Goal: Transaction & Acquisition: Purchase product/service

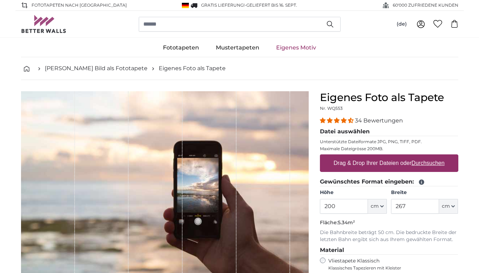
click at [418, 163] on u "Durchsuchen" at bounding box center [427, 163] width 33 height 6
click at [418, 156] on input "Drag & Drop Ihrer Dateien oder Durchsuchen" at bounding box center [389, 155] width 138 height 2
type input "**********"
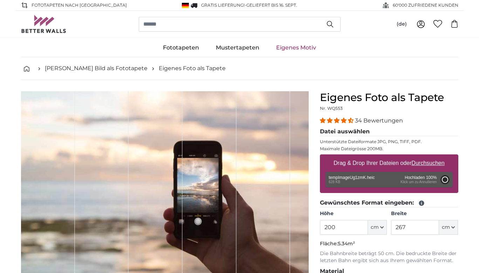
type input "170"
type input "226.1"
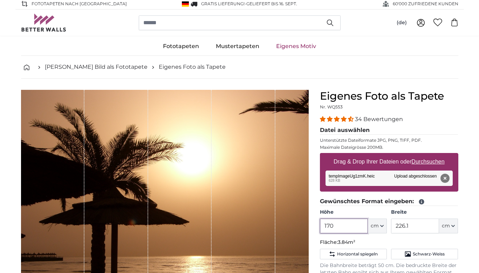
scroll to position [2, 1]
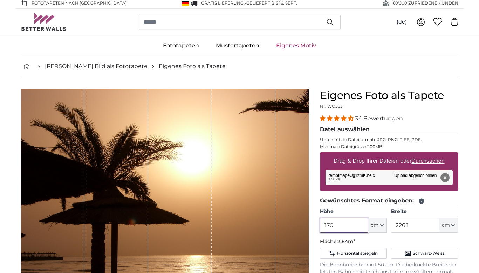
drag, startPoint x: 335, startPoint y: 225, endPoint x: 388, endPoint y: 245, distance: 55.9
click at [322, 225] on input "170" at bounding box center [344, 225] width 48 height 15
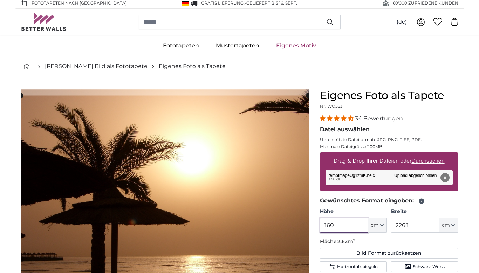
type input "160"
drag, startPoint x: 410, startPoint y: 224, endPoint x: 394, endPoint y: 224, distance: 16.5
click at [394, 224] on input "226.1" at bounding box center [415, 225] width 48 height 15
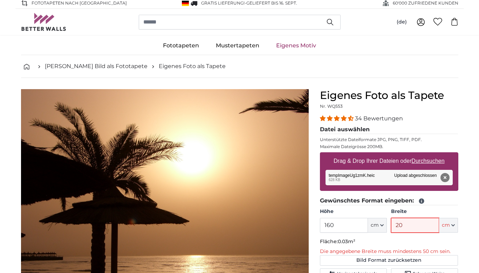
type input "200"
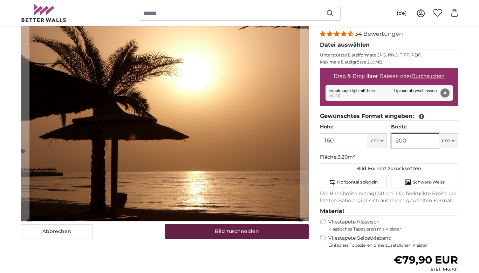
scroll to position [96, 0]
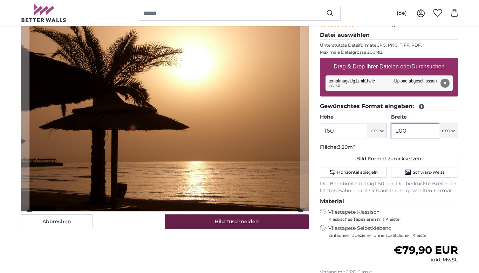
type input "200"
click at [242, 220] on button "Bild zuschneiden" at bounding box center [237, 221] width 144 height 15
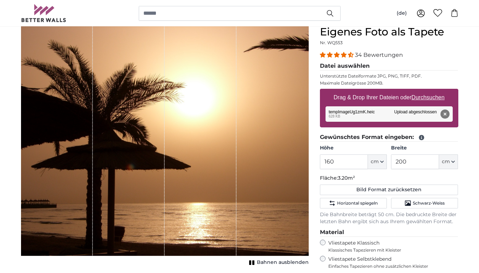
scroll to position [66, 0]
click at [358, 201] on span "Horizontal spiegeln" at bounding box center [357, 203] width 41 height 6
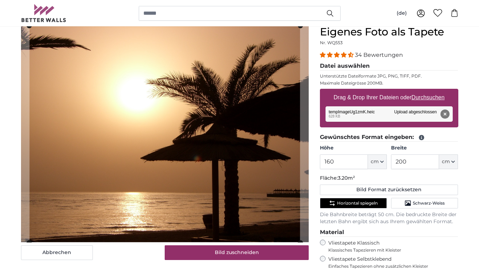
scroll to position [66, 0]
click at [358, 200] on span "Horizontal spiegeln" at bounding box center [357, 203] width 41 height 6
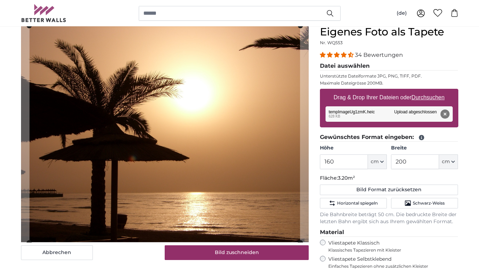
click at [259, 253] on button "Bild zuschneiden" at bounding box center [237, 252] width 144 height 15
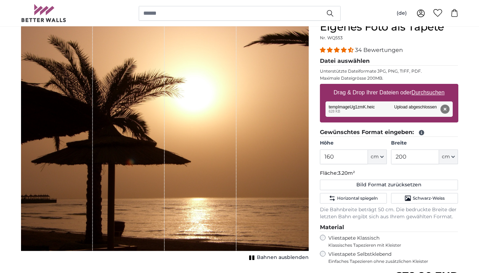
click at [285, 263] on div "Abbrechen Bild zuschneiden Bahnen ausblenden" at bounding box center [164, 202] width 299 height 363
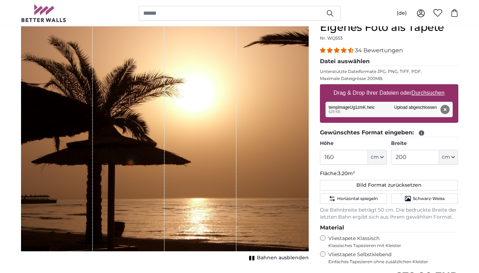
scroll to position [70, 0]
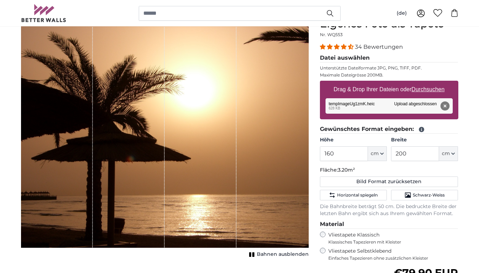
click at [273, 258] on button "Bahnen ausblenden" at bounding box center [278, 254] width 62 height 10
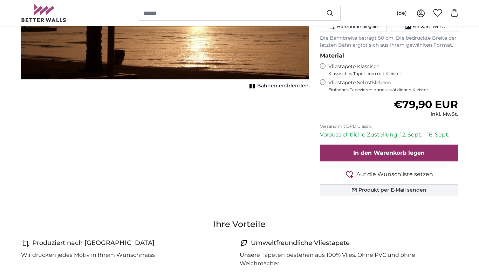
scroll to position [242, 1]
click at [374, 188] on button "Produkt per E-Mail senden" at bounding box center [389, 190] width 138 height 12
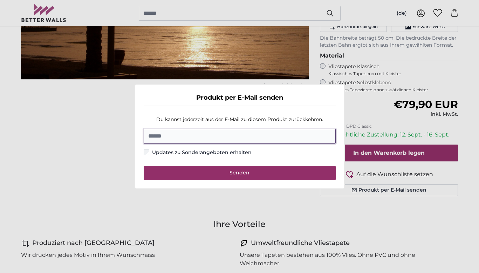
scroll to position [242, 0]
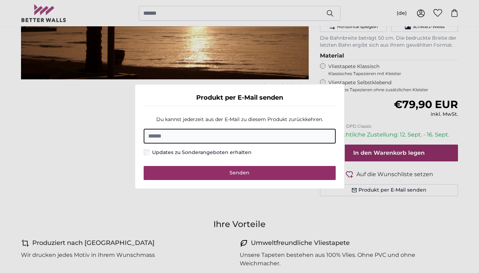
click at [345, 189] on dialog "Produkt per E-Mail senden Du kannst jederzeit aus der E-Mail zu diesem Produkt …" at bounding box center [240, 136] width 210 height 105
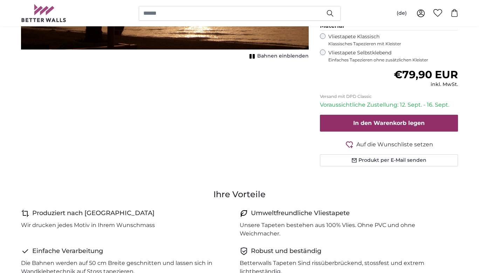
scroll to position [272, 0]
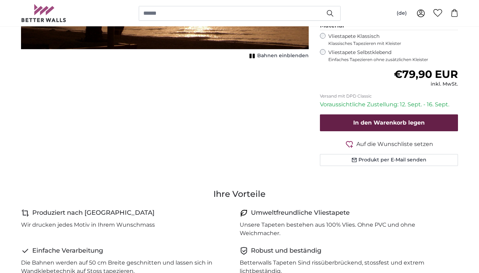
click at [385, 120] on span "In den Warenkorb legen" at bounding box center [389, 122] width 72 height 7
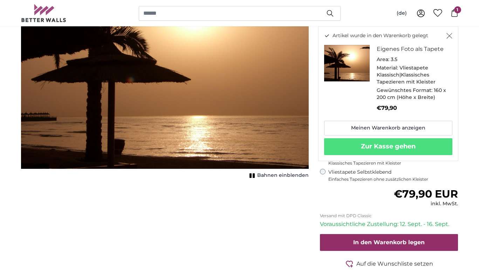
scroll to position [152, 0]
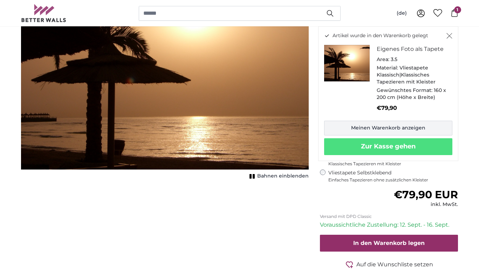
click at [396, 126] on link "Meinen Warenkorb anzeigen" at bounding box center [388, 128] width 128 height 15
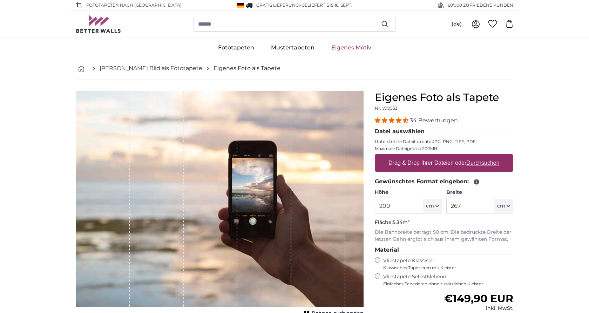
click at [450, 163] on label "Drag & Drop Ihrer Dateien oder Durchsuchen" at bounding box center [444, 163] width 117 height 14
click at [450, 156] on input "Drag & Drop Ihrer Dateien oder Durchsuchen" at bounding box center [444, 155] width 138 height 2
type input "**********"
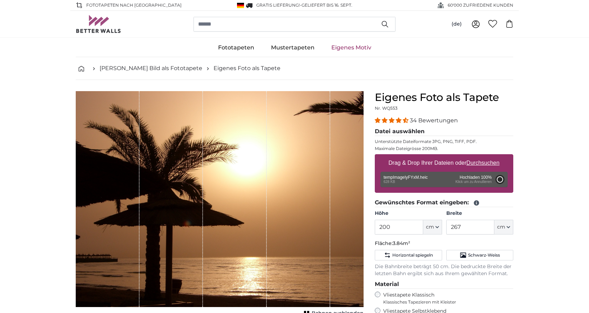
type input "170"
type input "226.1"
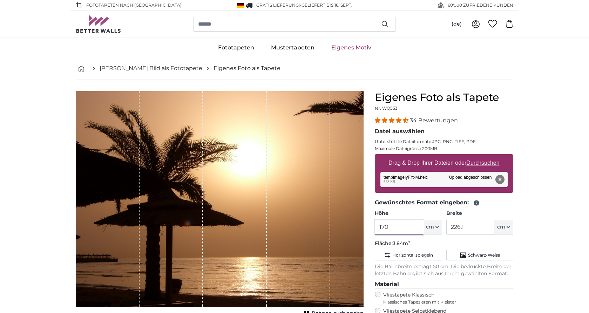
drag, startPoint x: 387, startPoint y: 227, endPoint x: 382, endPoint y: 227, distance: 4.9
click at [382, 227] on input "170" at bounding box center [399, 227] width 48 height 15
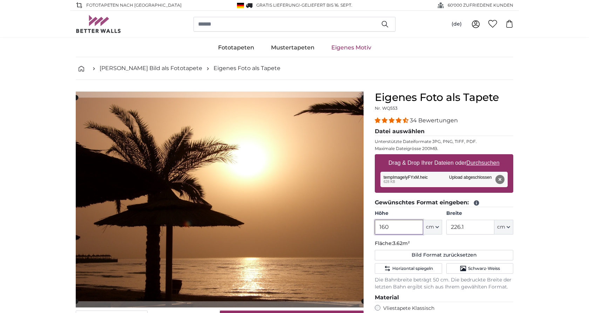
type input "160"
drag, startPoint x: 464, startPoint y: 227, endPoint x: 471, endPoint y: 274, distance: 48.1
click at [454, 227] on input "226.1" at bounding box center [470, 227] width 48 height 15
type input "200"
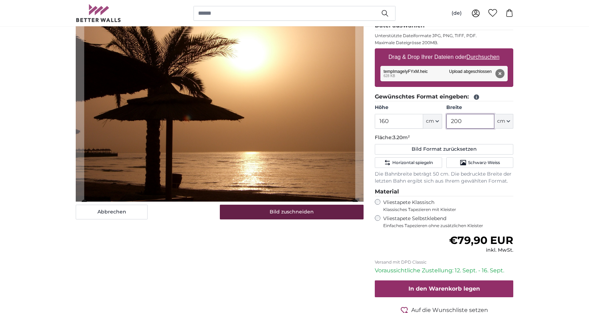
scroll to position [107, 0]
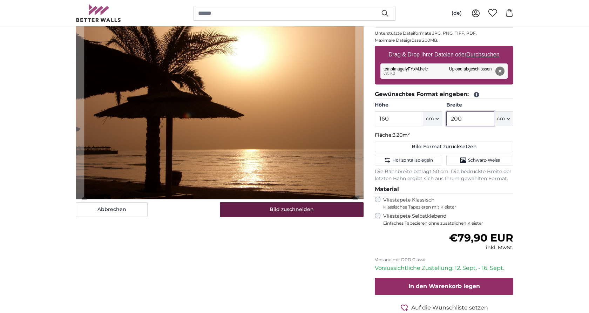
type input "200"
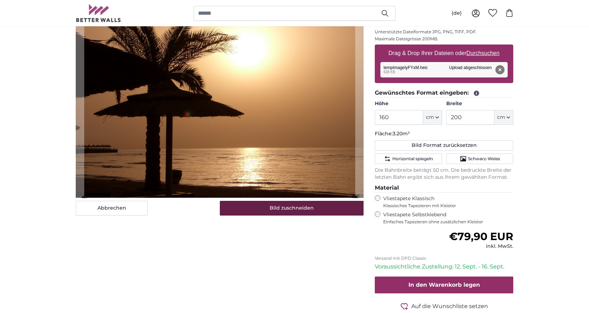
click at [293, 212] on button "Bild zuschneiden" at bounding box center [292, 208] width 144 height 15
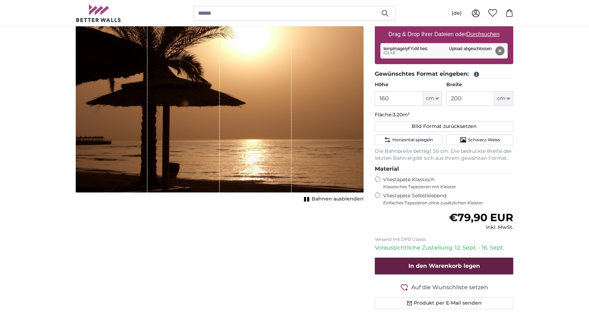
scroll to position [130, 0]
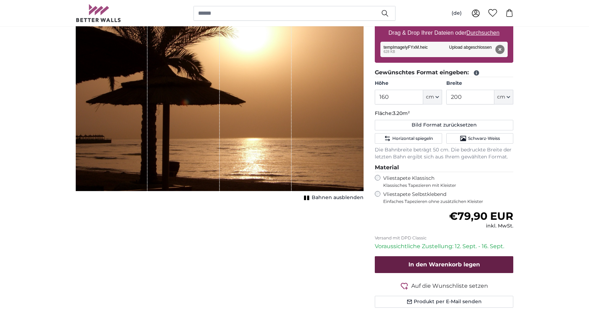
click at [436, 261] on span "In den Warenkorb legen" at bounding box center [444, 264] width 72 height 7
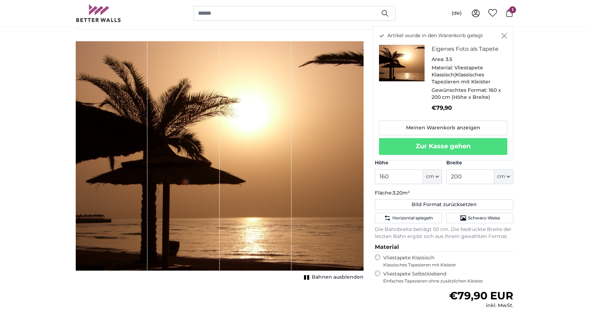
scroll to position [53, 0]
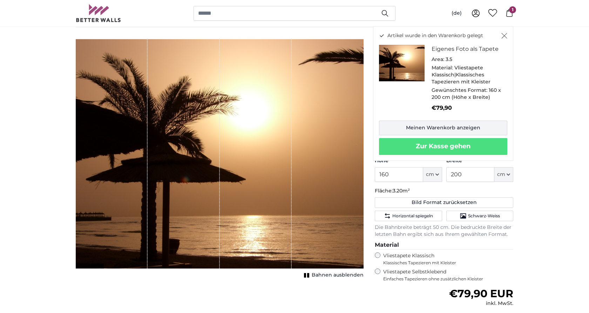
click at [437, 124] on link "Meinen Warenkorb anzeigen" at bounding box center [443, 128] width 128 height 15
click at [512, 10] on span "1" at bounding box center [512, 9] width 7 height 7
